Goal: Task Accomplishment & Management: Manage account settings

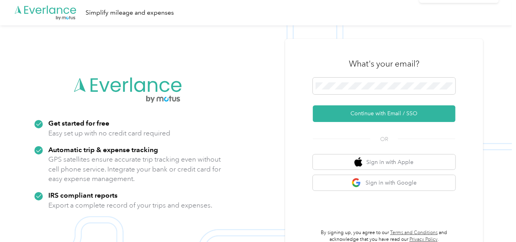
drag, startPoint x: 357, startPoint y: 107, endPoint x: 119, endPoint y: 19, distance: 253.6
click at [357, 107] on button "Continue with Email / SSO" at bounding box center [384, 113] width 143 height 17
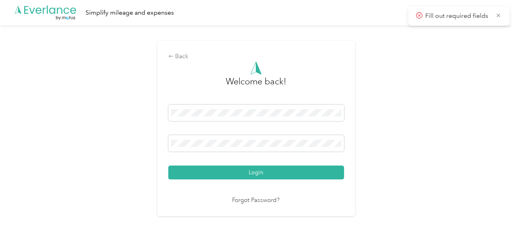
drag, startPoint x: 285, startPoint y: 170, endPoint x: 420, endPoint y: 151, distance: 135.7
click at [290, 170] on button "Login" at bounding box center [256, 173] width 176 height 14
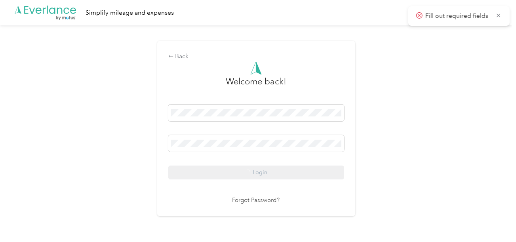
drag, startPoint x: 439, startPoint y: 142, endPoint x: 446, endPoint y: 144, distance: 7.5
click at [443, 143] on div "Back Welcome back! Login Forgot Password?" at bounding box center [256, 131] width 512 height 213
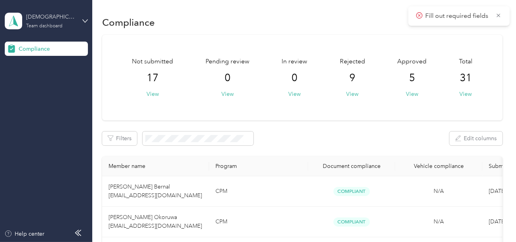
click at [61, 26] on div "Team dashboard" at bounding box center [44, 26] width 36 height 5
click at [39, 78] on div "Log out" at bounding box center [88, 83] width 156 height 14
